Goal: Information Seeking & Learning: Learn about a topic

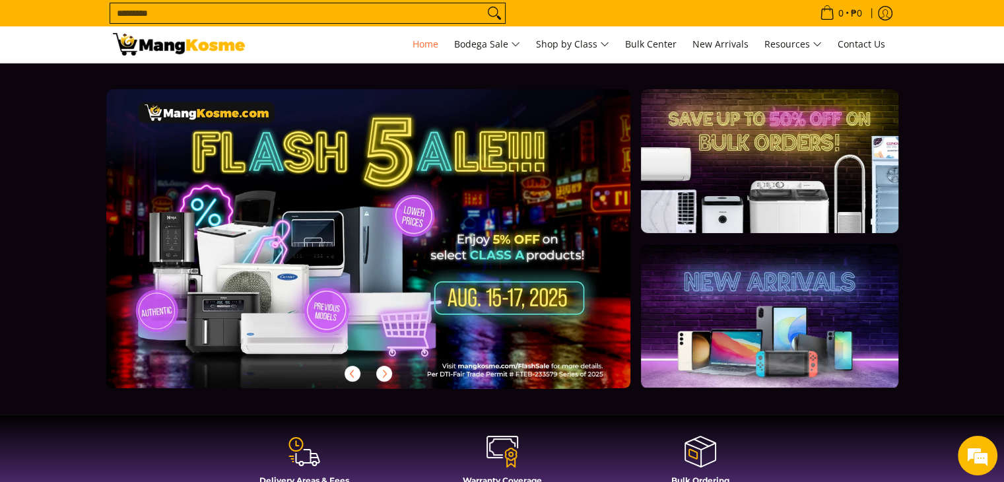
click at [471, 290] on link at bounding box center [389, 249] width 567 height 320
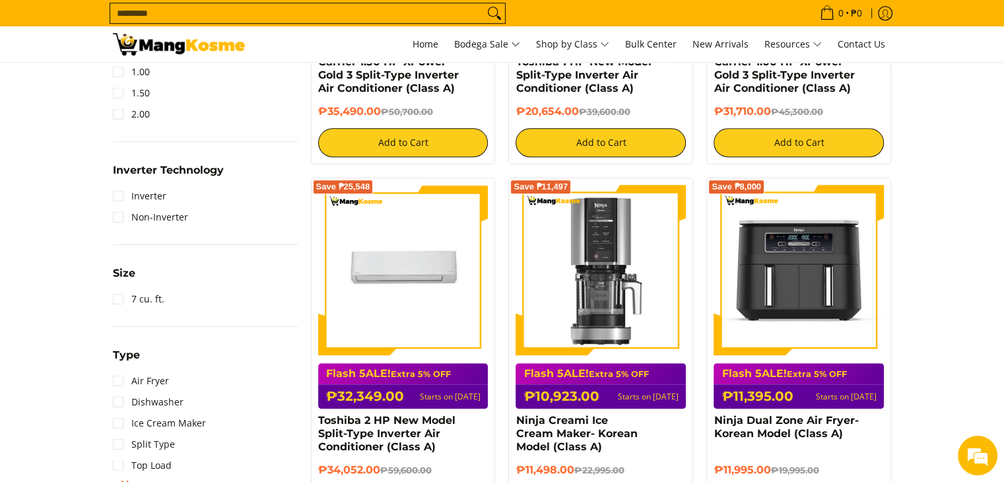
scroll to position [858, 0]
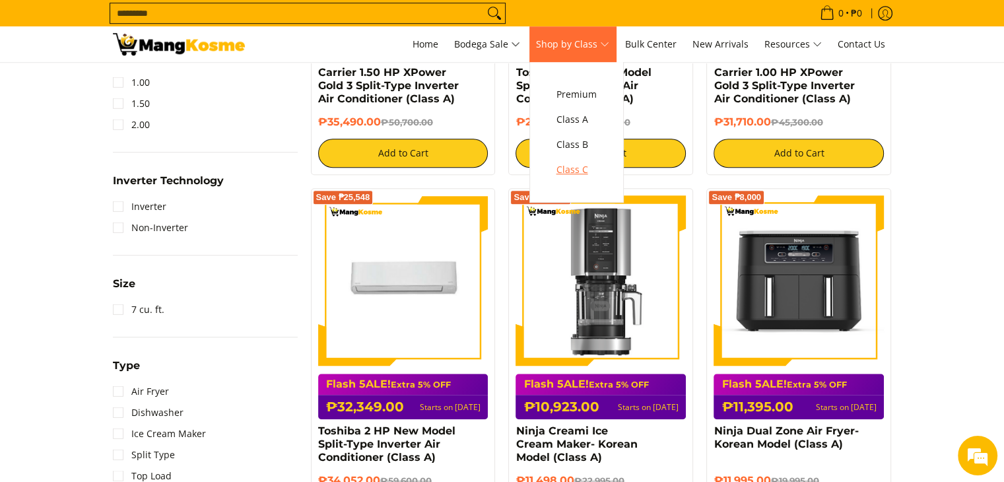
click at [570, 168] on span "Class C" at bounding box center [576, 170] width 40 height 16
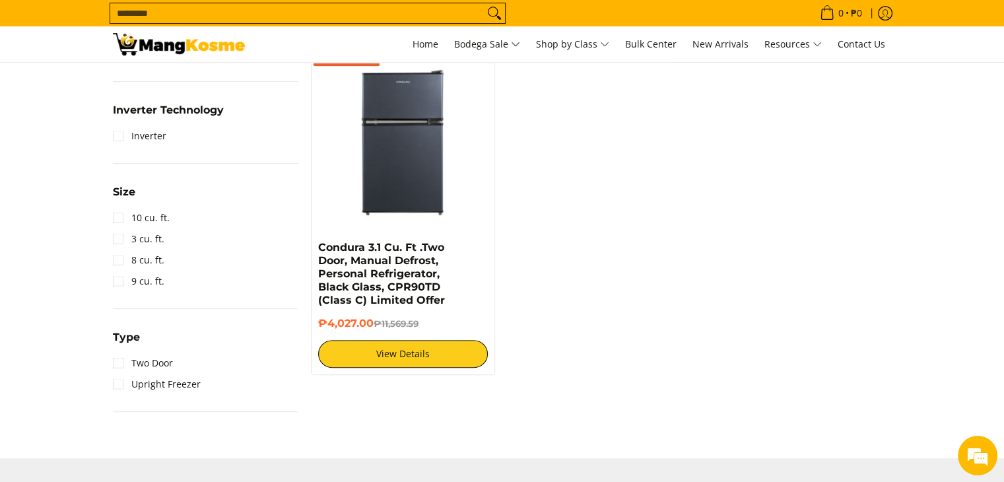
scroll to position [594, 0]
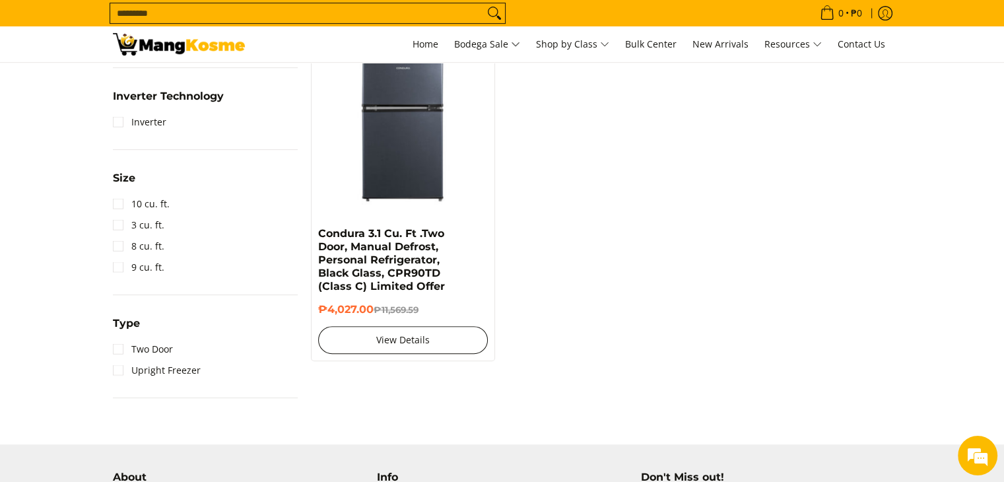
click at [424, 332] on link "View Details" at bounding box center [403, 340] width 170 height 28
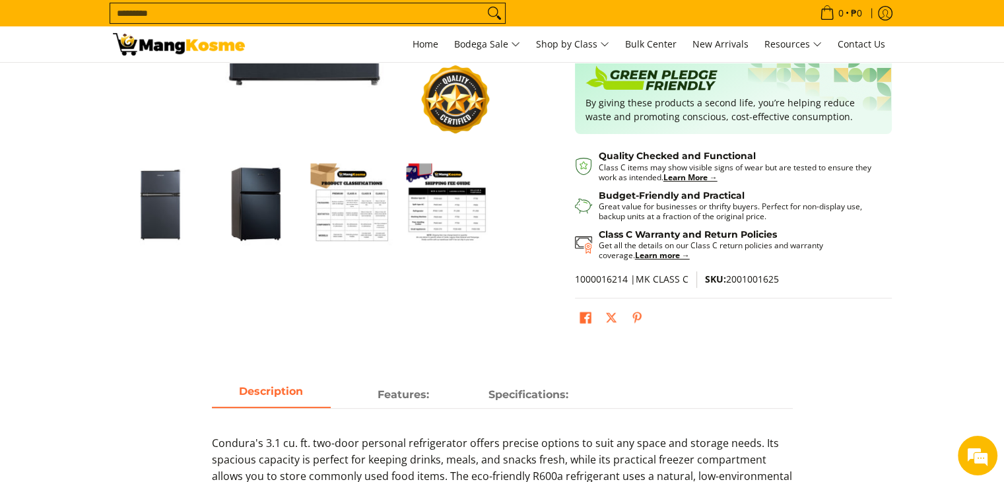
click at [367, 195] on img "Condura 3.1 Cu. Ft .Two Door, Manual Defrost, Personal Refrigerator, Black Glas…" at bounding box center [352, 204] width 82 height 82
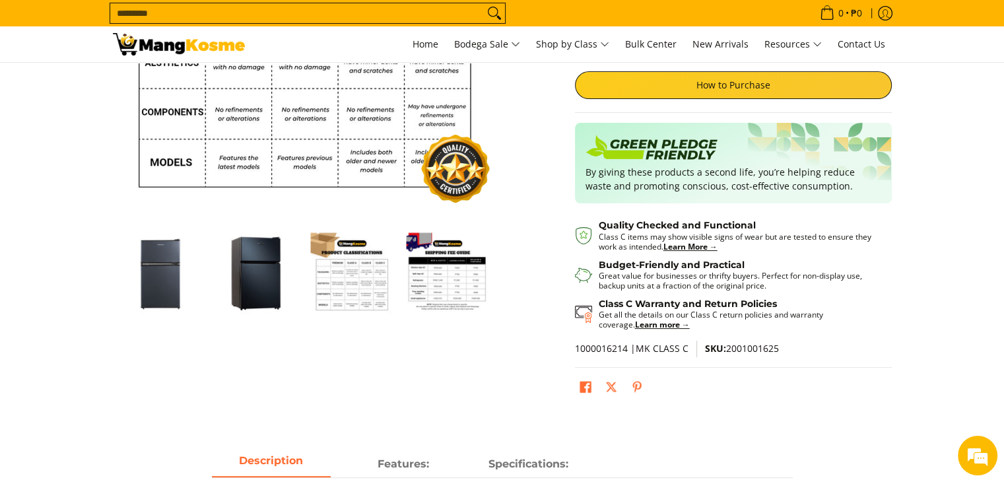
scroll to position [264, 0]
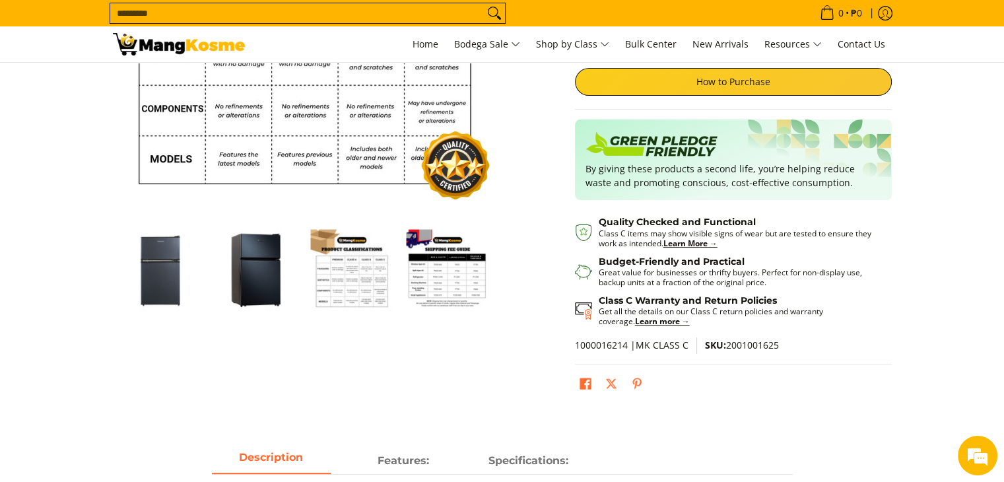
click at [443, 276] on img "Condura 3.1 Cu. Ft .Two Door, Manual Defrost, Personal Refrigerator, Black Glas…" at bounding box center [448, 270] width 82 height 82
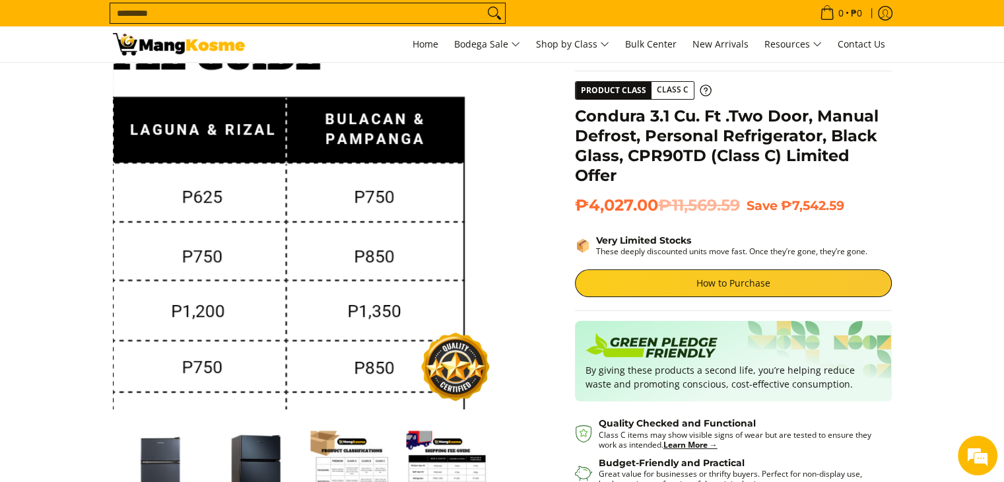
scroll to position [66, 0]
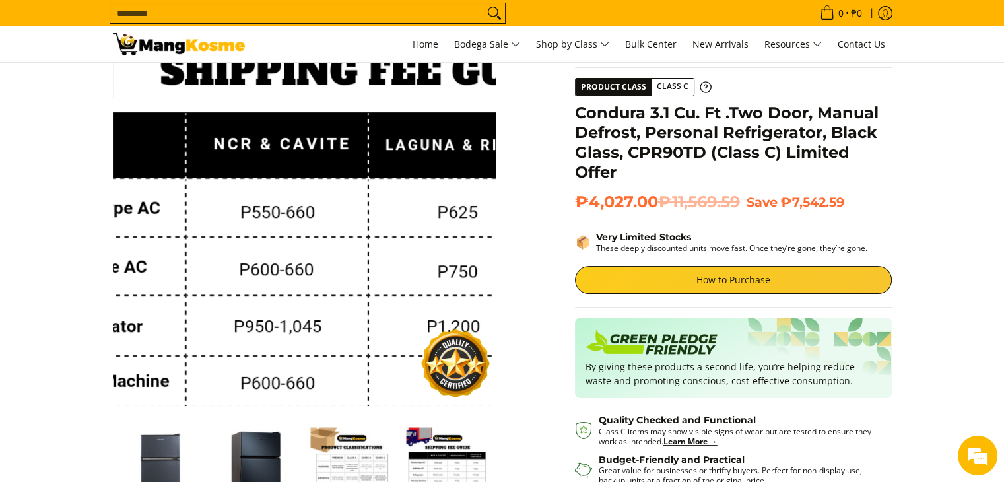
click at [272, 187] on img at bounding box center [304, 214] width 383 height 383
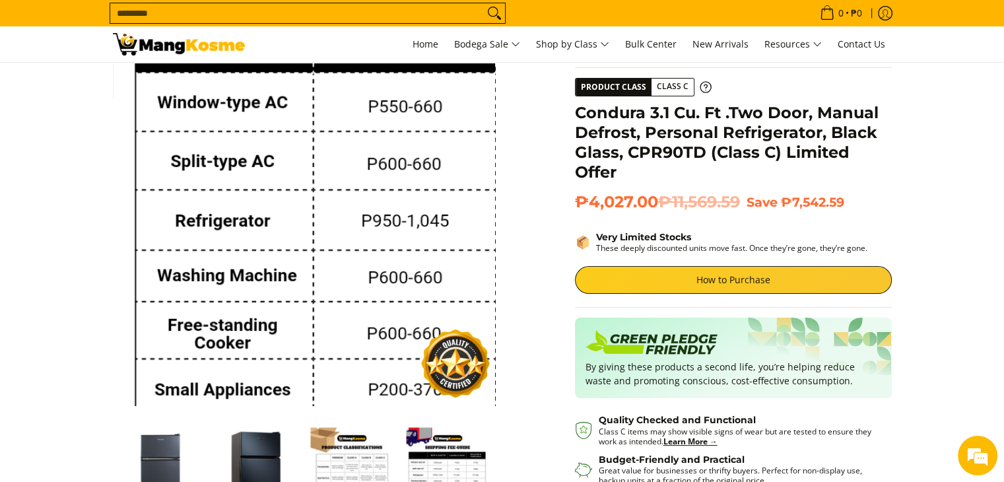
click at [208, 240] on img at bounding box center [304, 214] width 383 height 383
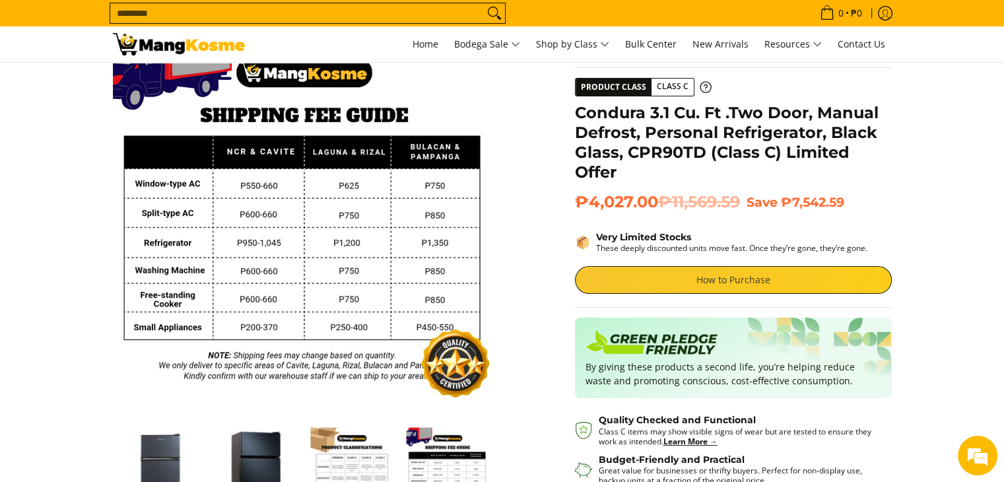
click at [752, 288] on link "How to Purchase" at bounding box center [733, 280] width 317 height 28
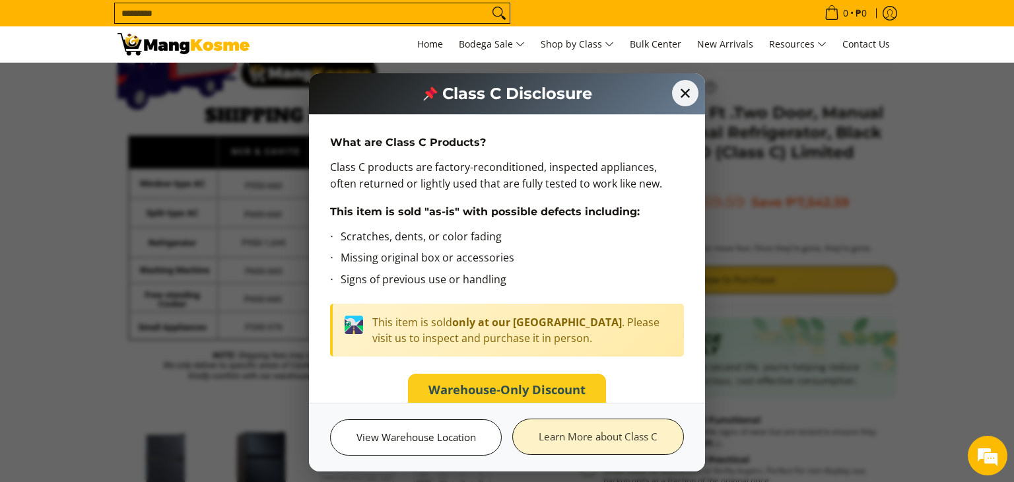
click at [590, 439] on link "Learn More about Class C" at bounding box center [598, 436] width 172 height 36
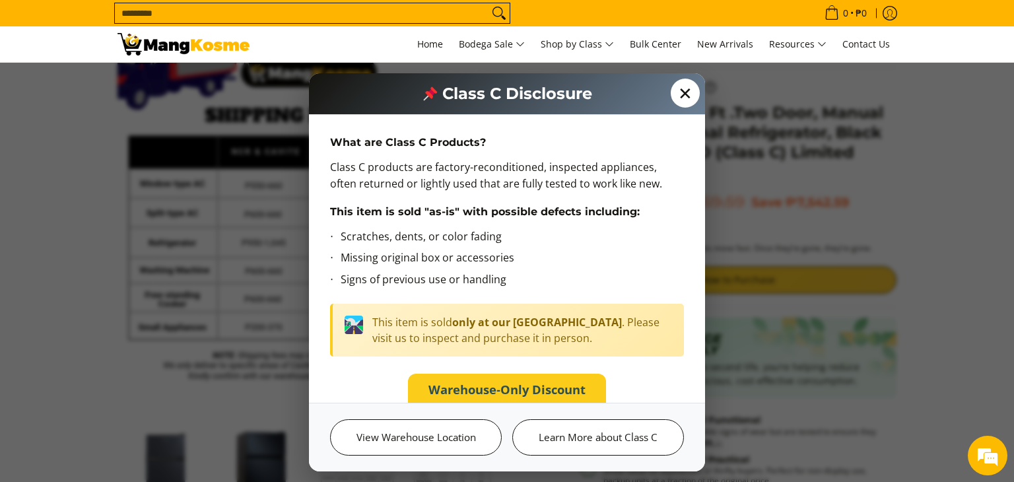
click at [681, 94] on span "✕" at bounding box center [684, 93] width 29 height 29
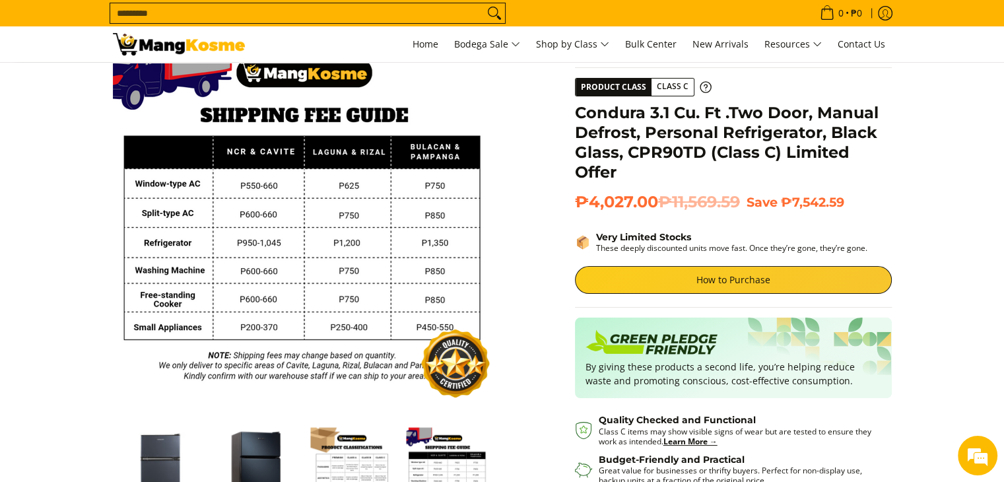
click at [30, 247] on section "Skip to Main Content Enable zoom Disable zoom Enable zoom Disable zoom Home Cla…" at bounding box center [502, 312] width 1004 height 630
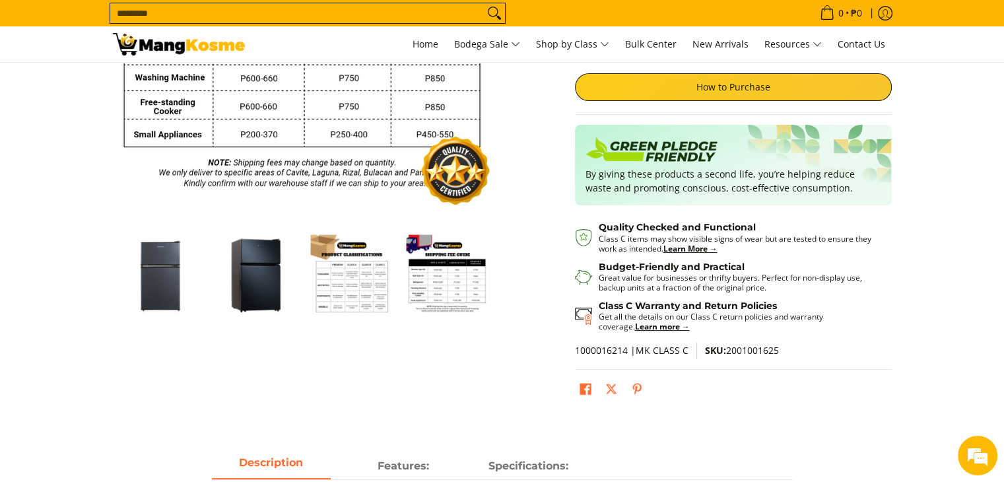
scroll to position [264, 0]
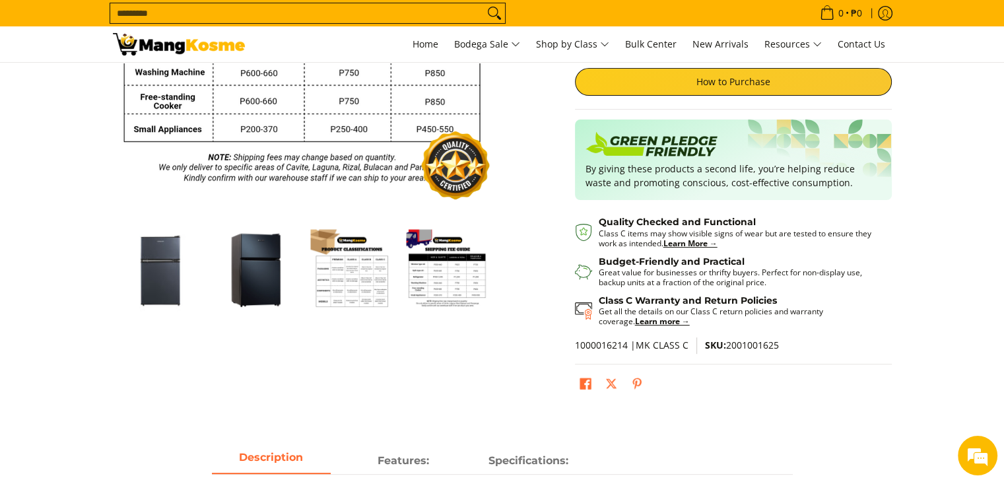
click at [174, 279] on img "condura-3.1-cubic-feet-refrigerator-class-c-full-view-mang-kosme" at bounding box center [160, 270] width 82 height 82
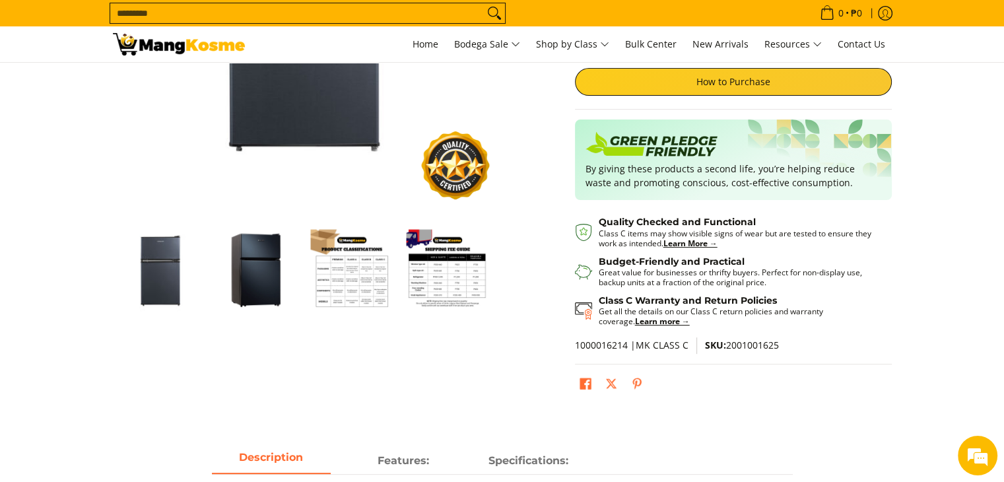
click at [236, 279] on img "Condura 3.1 Cu. Ft .Two Door, Manual Defrost, Personal Refrigerator, Black Glas…" at bounding box center [256, 270] width 82 height 82
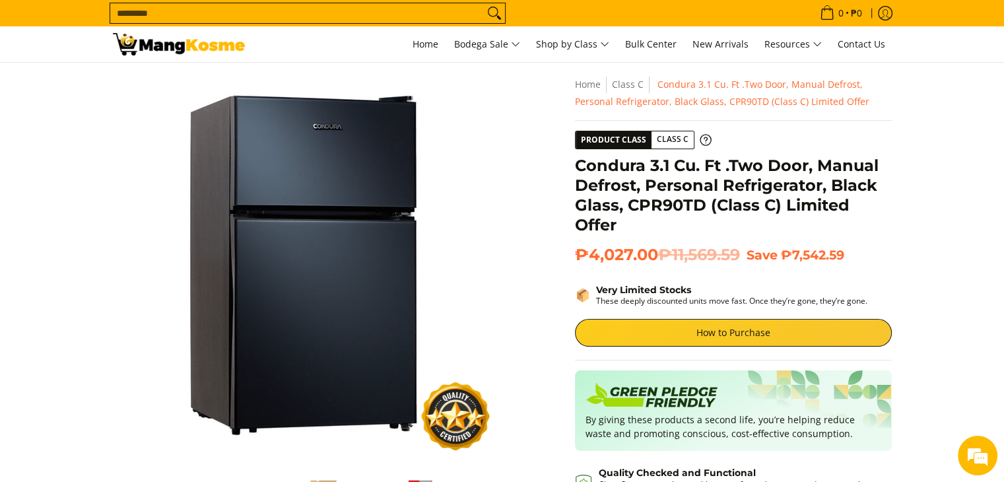
scroll to position [0, 0]
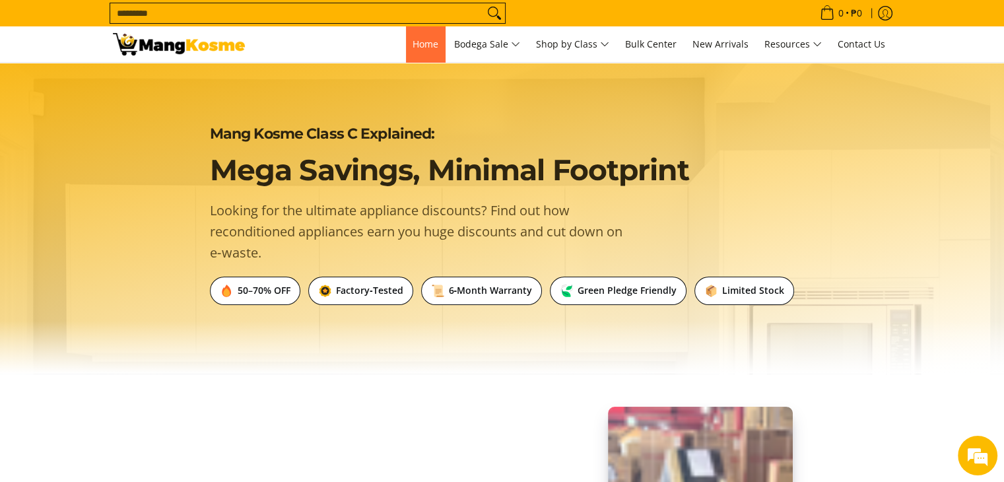
click at [417, 42] on span "Home" at bounding box center [425, 44] width 26 height 13
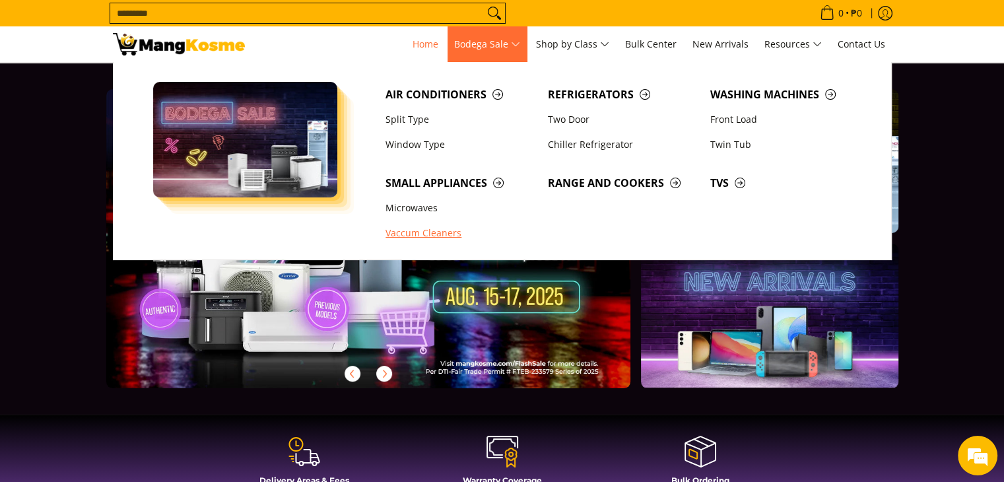
click at [425, 235] on link "Vaccum Cleaners" at bounding box center [460, 233] width 162 height 25
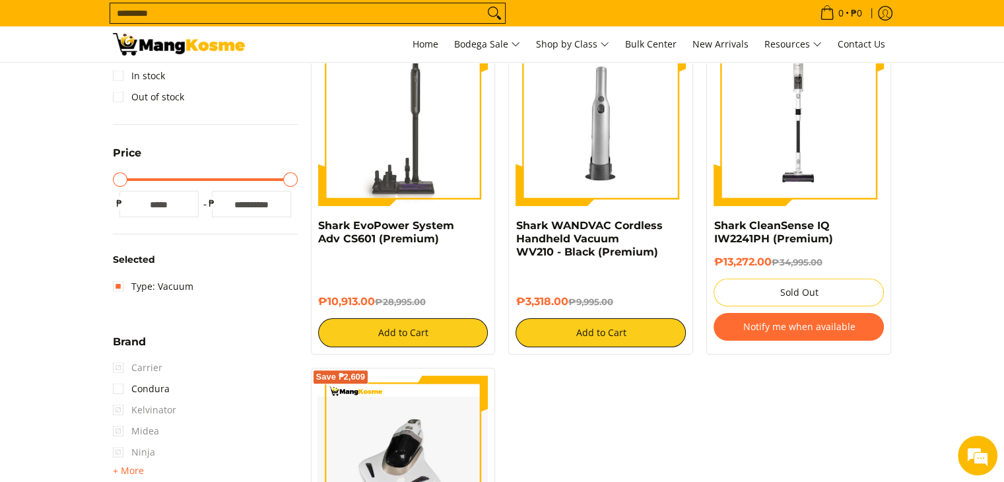
scroll to position [198, 0]
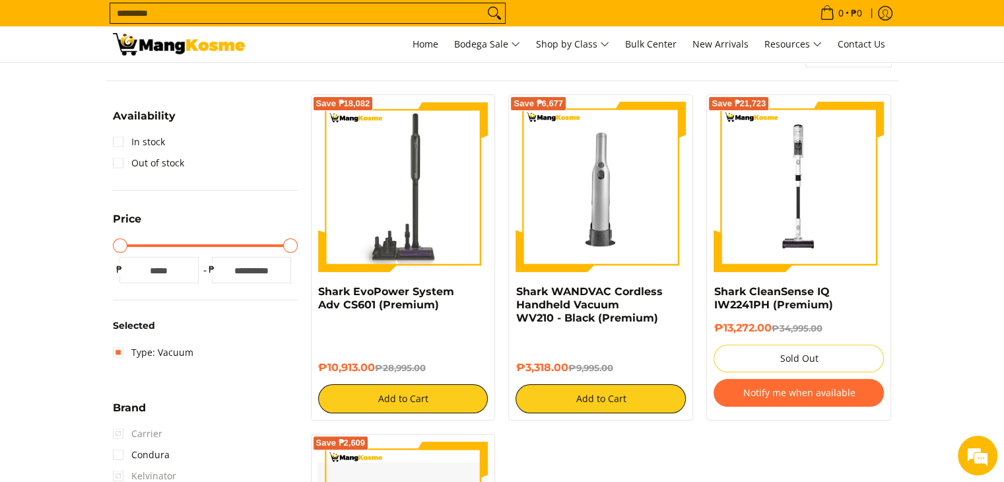
click at [379, 312] on div "Shark EvoPower System Adv CS601 (Premium)" at bounding box center [403, 303] width 170 height 36
click at [381, 304] on link "Shark EvoPower System Adv CS601 (Premium)" at bounding box center [386, 298] width 136 height 26
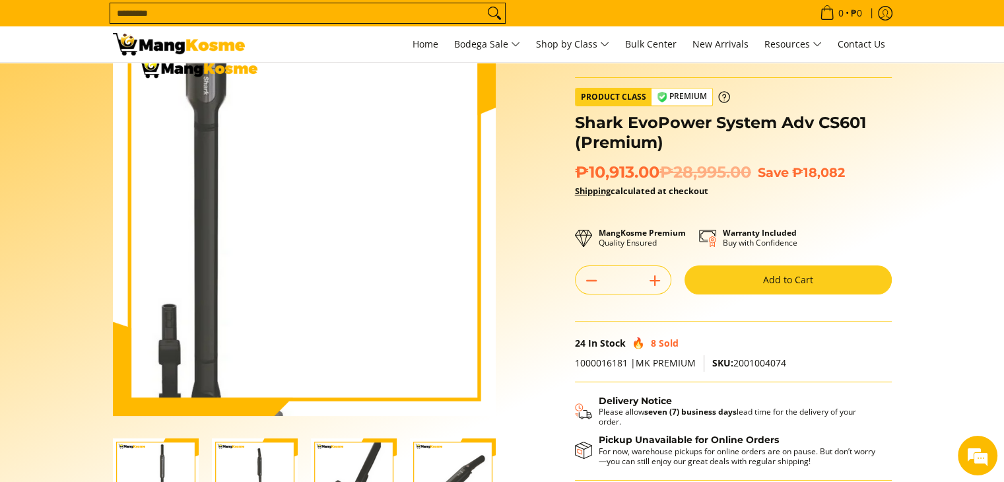
scroll to position [198, 0]
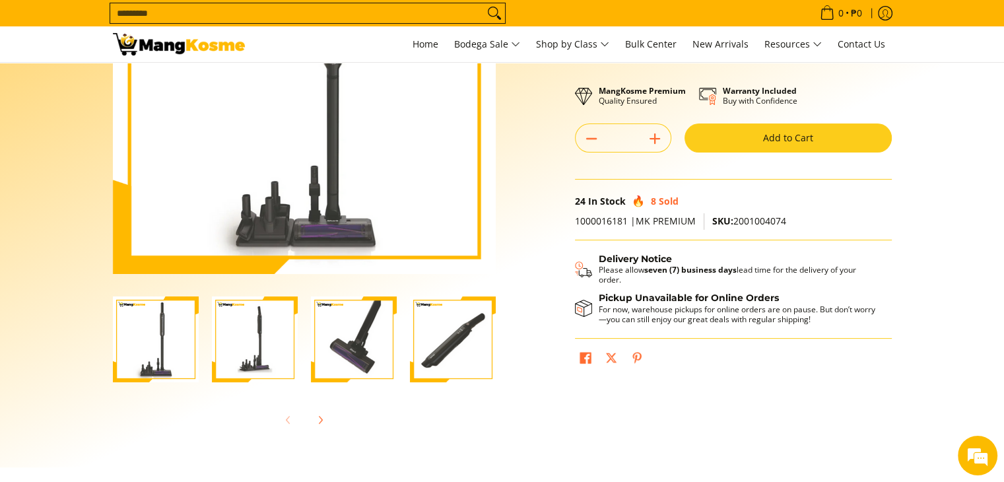
click at [264, 343] on img "Shark EvoPower System Adv CS601 (Premium)-2" at bounding box center [255, 339] width 86 height 86
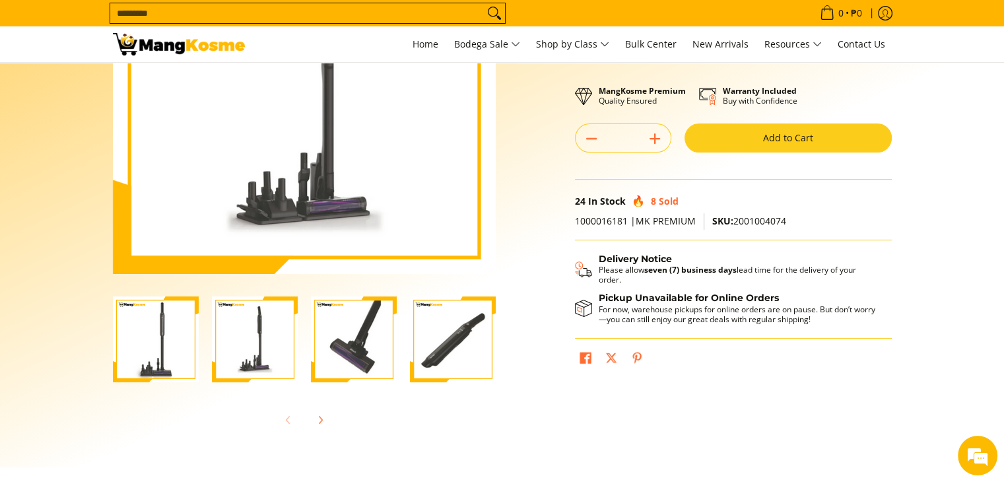
click at [350, 346] on img "Shark EvoPower System Adv CS601 (Premium)-3" at bounding box center [354, 339] width 86 height 86
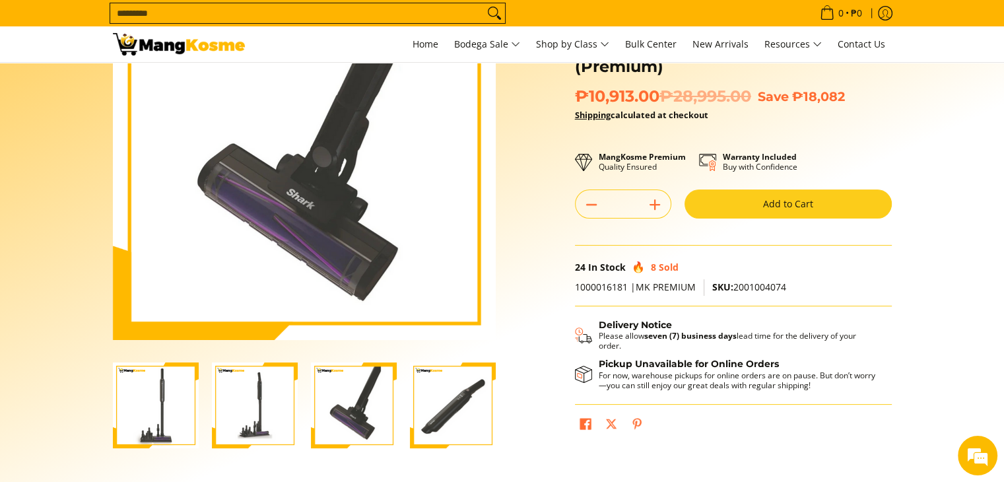
scroll to position [0, 0]
click at [456, 419] on img "Shark EvoPower System Adv CS601 (Premium)-4" at bounding box center [453, 405] width 86 height 86
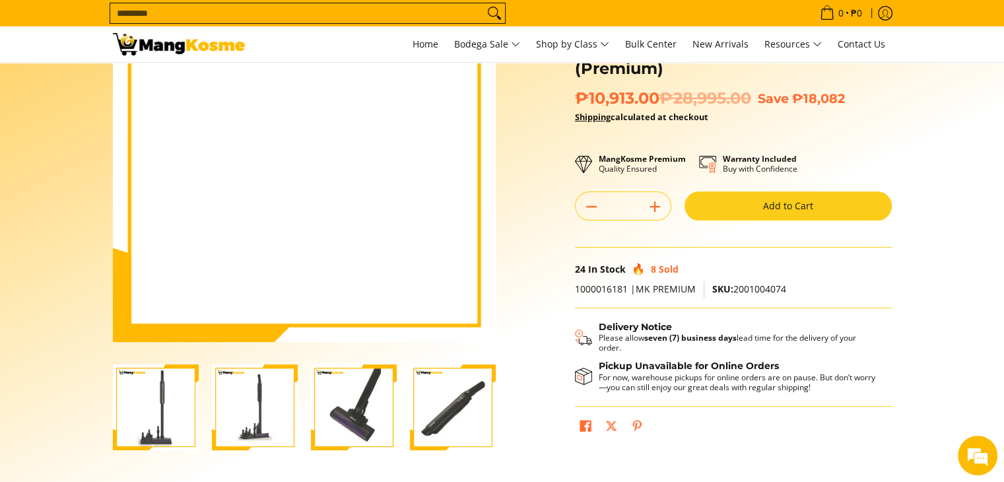
scroll to position [132, 0]
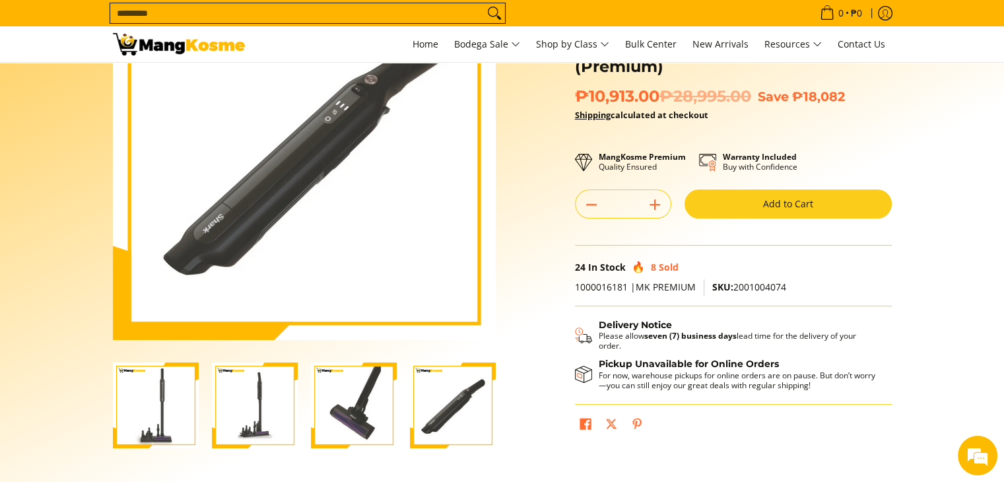
click at [266, 423] on img "Shark EvoPower System Adv CS601 (Premium)-2" at bounding box center [255, 405] width 86 height 86
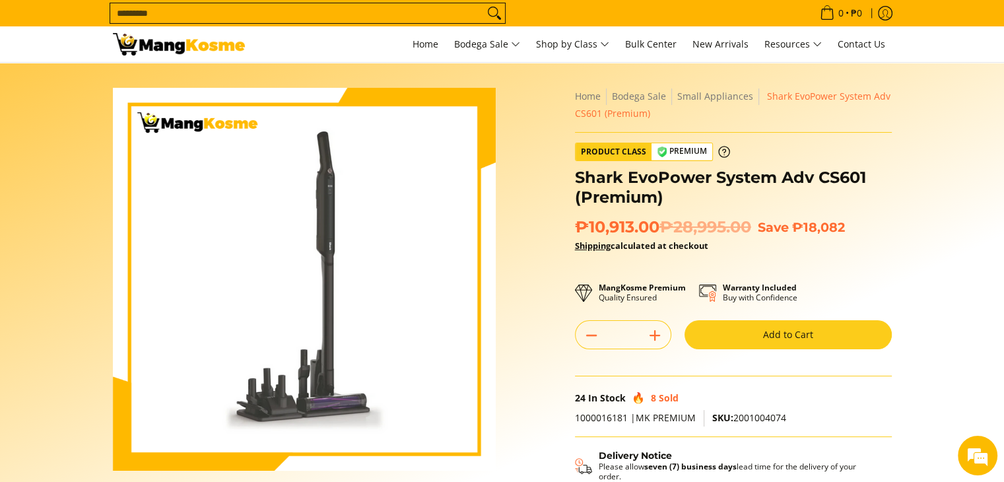
scroll to position [0, 0]
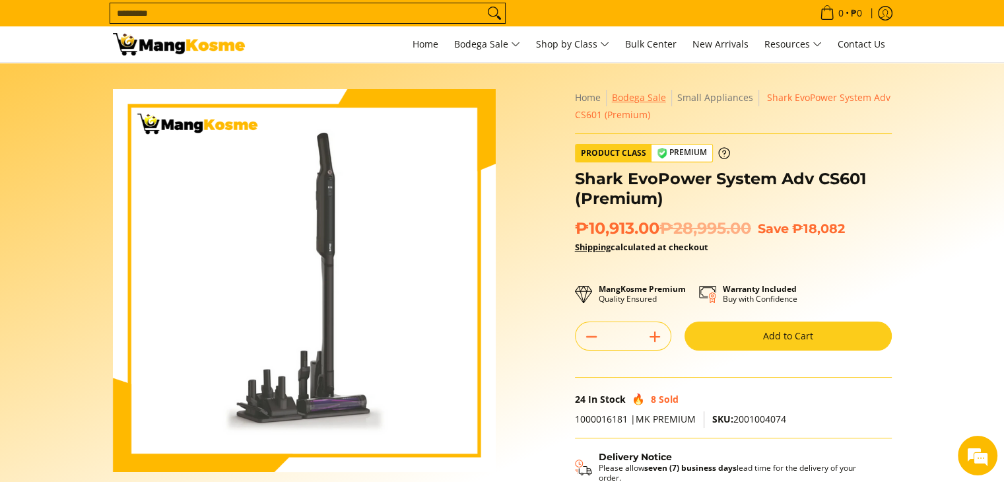
click at [642, 96] on span "Bodega Sale" at bounding box center [639, 97] width 54 height 13
click at [693, 102] on link "Small Appliances" at bounding box center [715, 97] width 76 height 13
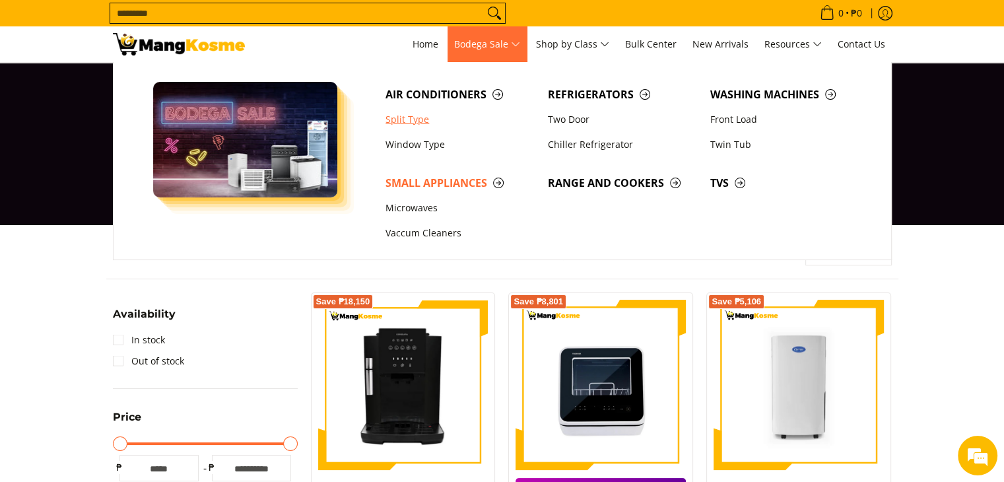
click at [408, 123] on link "Split Type" at bounding box center [460, 119] width 162 height 25
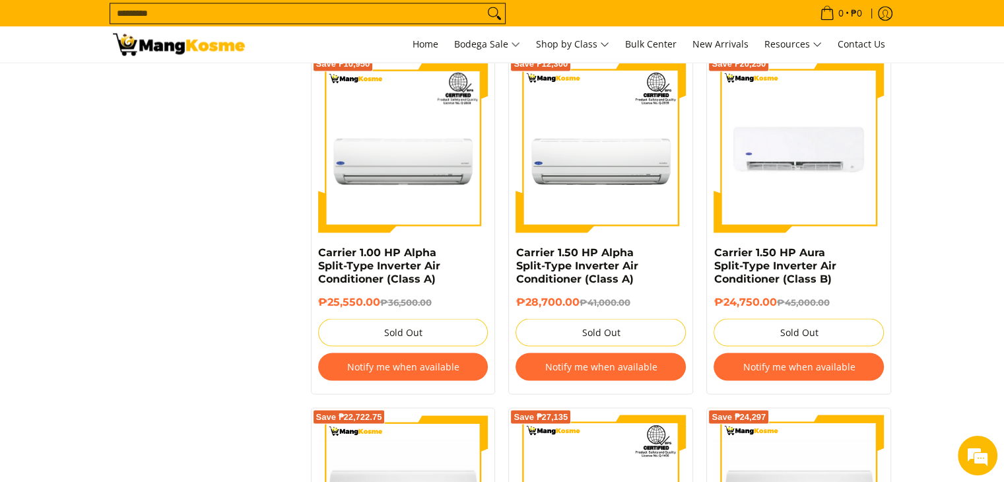
scroll to position [2046, 0]
